Goal: Information Seeking & Learning: Learn about a topic

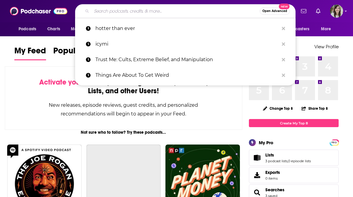
click at [135, 11] on input "Search podcasts, credits, & more..." at bounding box center [176, 11] width 168 height 10
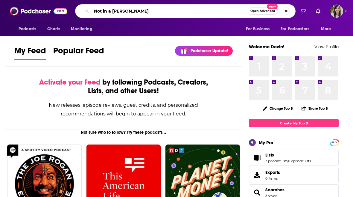
type input "Not in a [PERSON_NAME]"
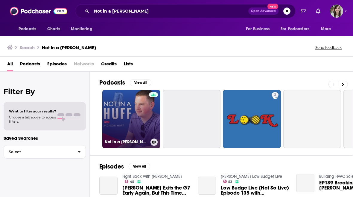
click at [114, 117] on link "Not in a [PERSON_NAME] with [PERSON_NAME] [PERSON_NAME]" at bounding box center [131, 119] width 58 height 58
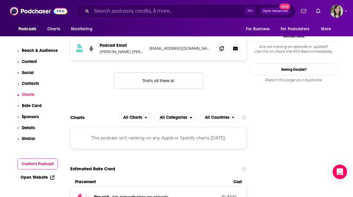
scroll to position [535, 0]
